Goal: Information Seeking & Learning: Check status

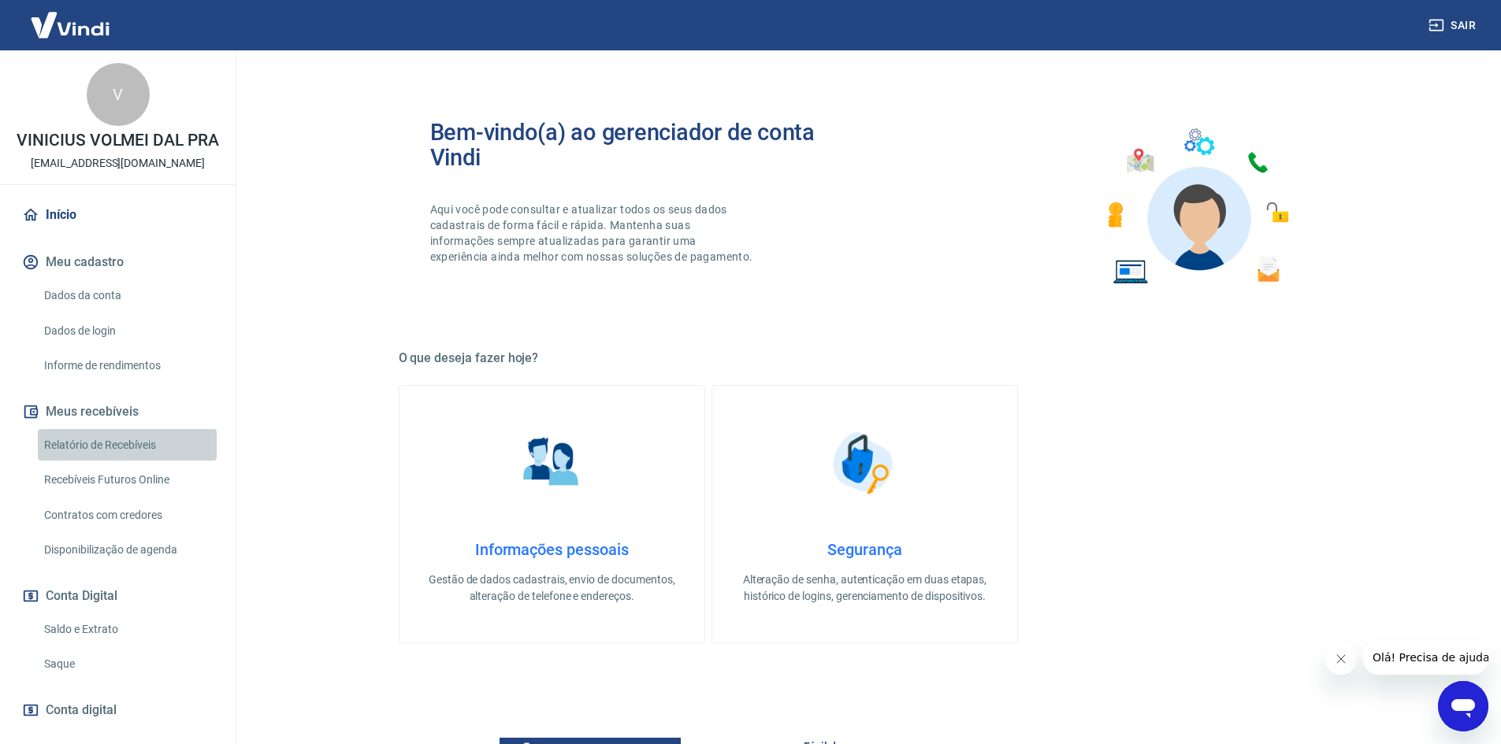
click at [161, 462] on link "Relatório de Recebíveis" at bounding box center [127, 445] width 179 height 32
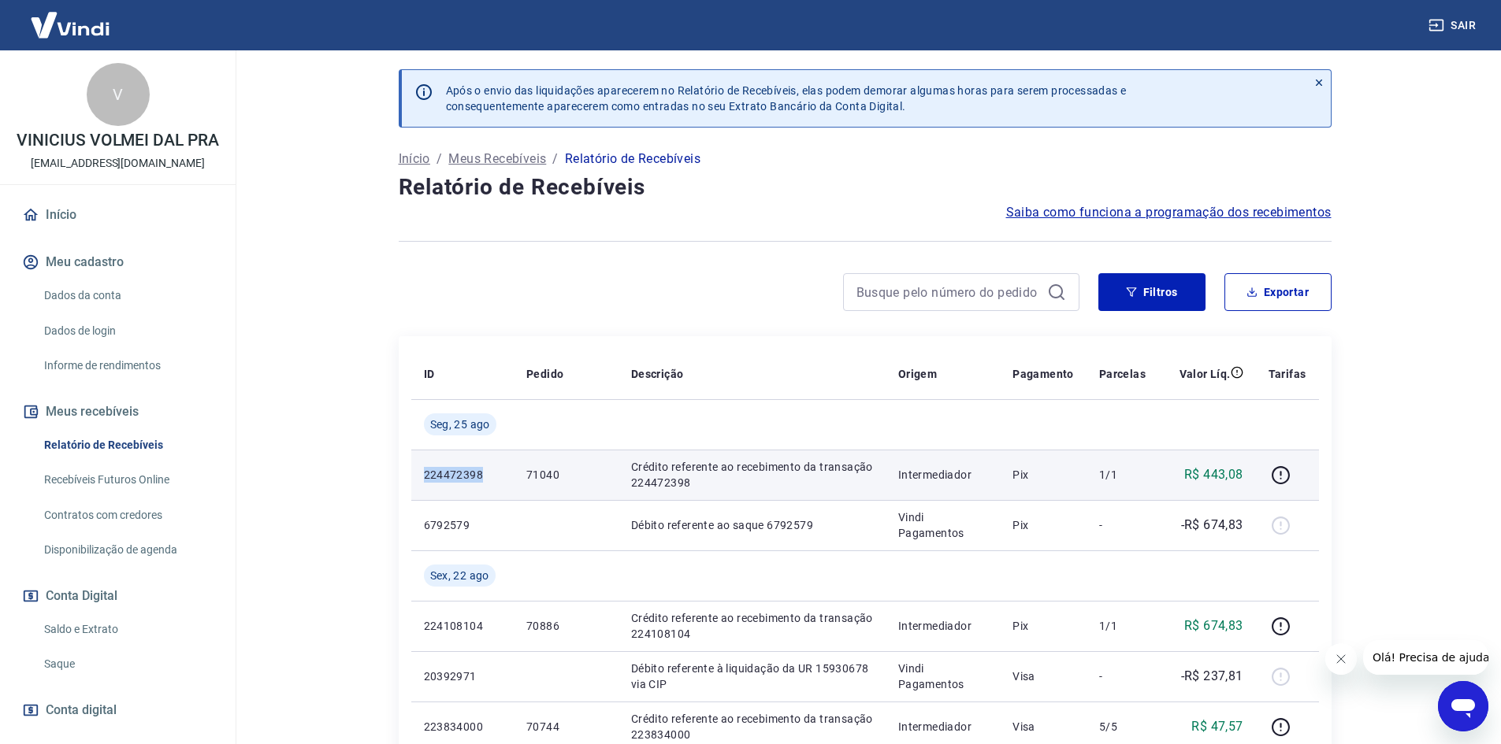
drag, startPoint x: 410, startPoint y: 475, endPoint x: 491, endPoint y: 481, distance: 80.5
click at [491, 481] on td "224472398" at bounding box center [462, 475] width 102 height 50
copy p "224472398"
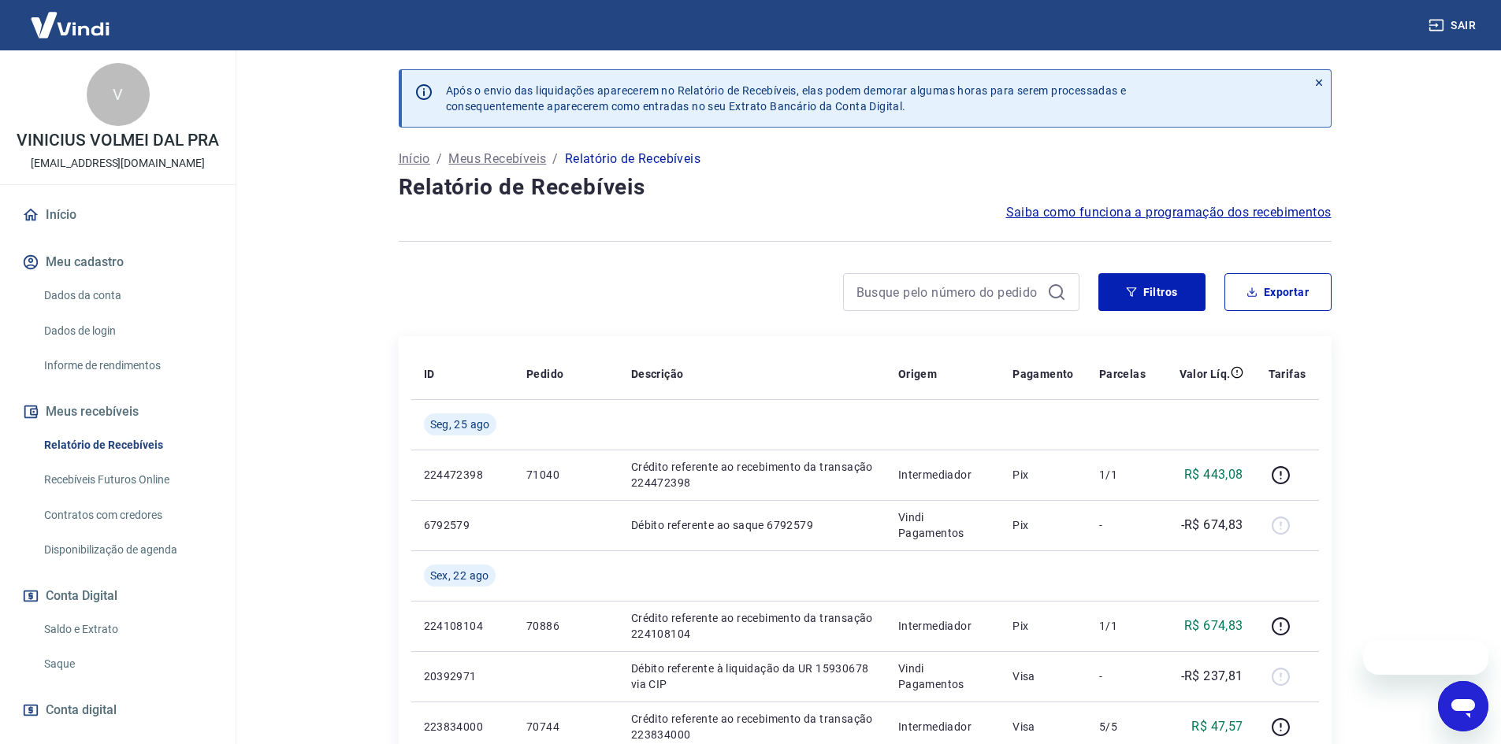
click at [95, 225] on link "Início" at bounding box center [118, 215] width 198 height 35
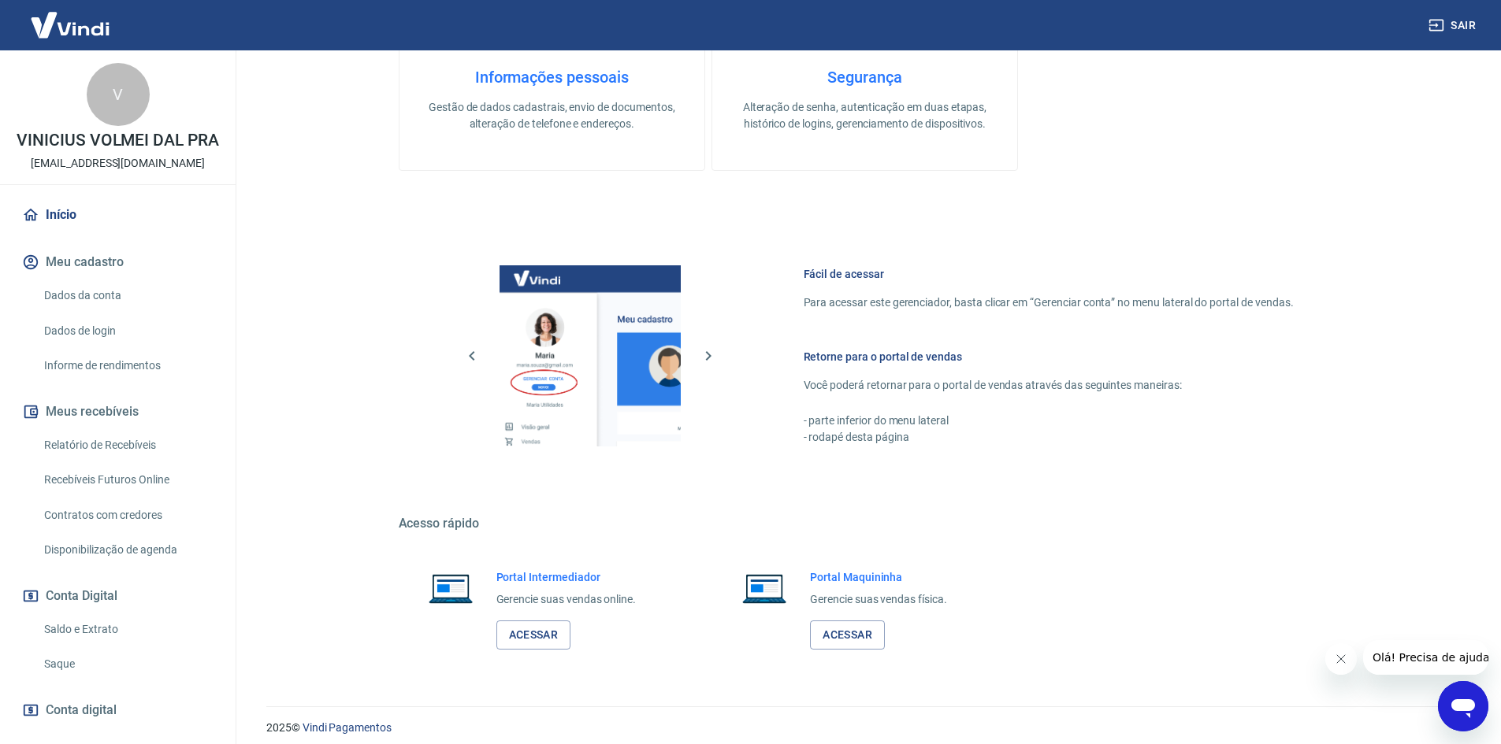
scroll to position [484, 0]
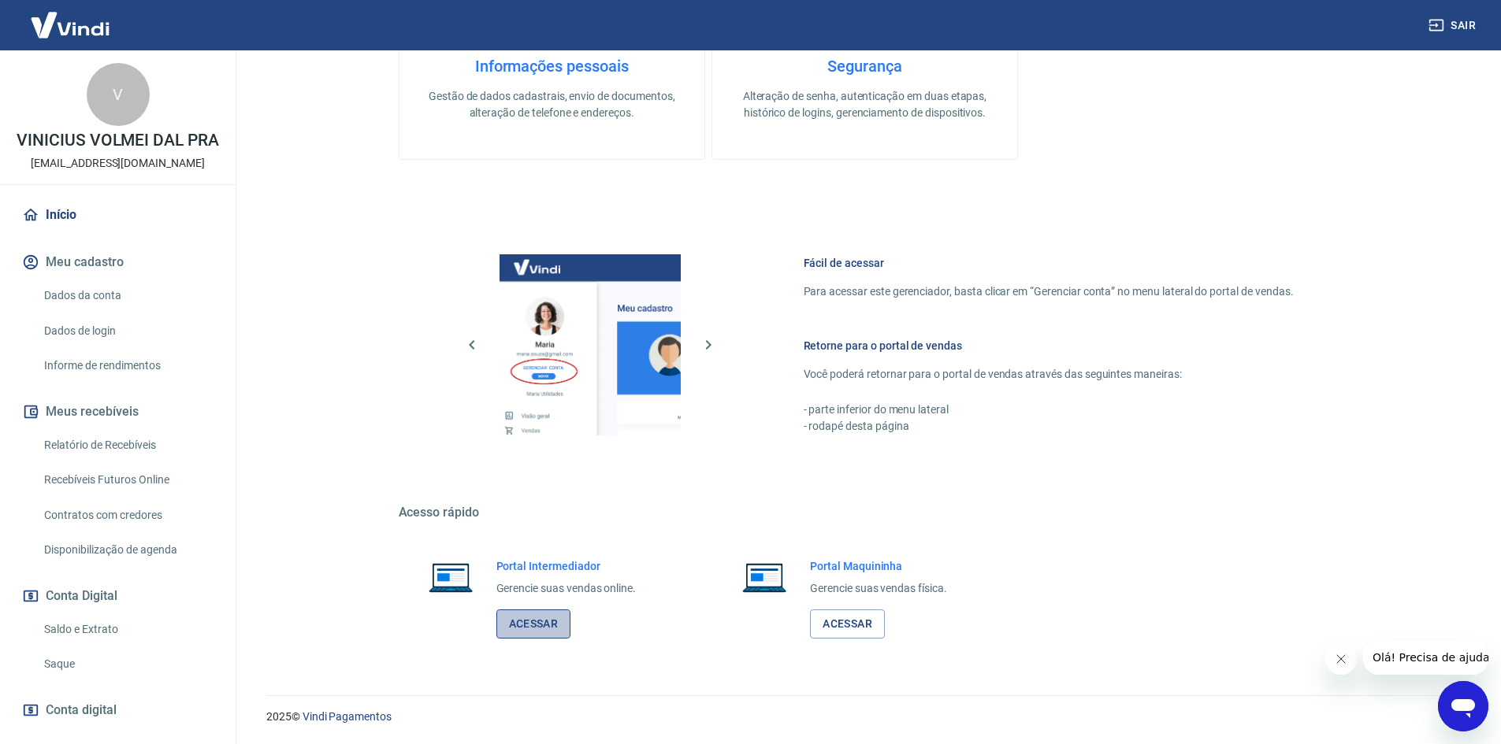
click at [531, 628] on link "Acessar" at bounding box center [533, 624] width 75 height 29
